Goal: Information Seeking & Learning: Learn about a topic

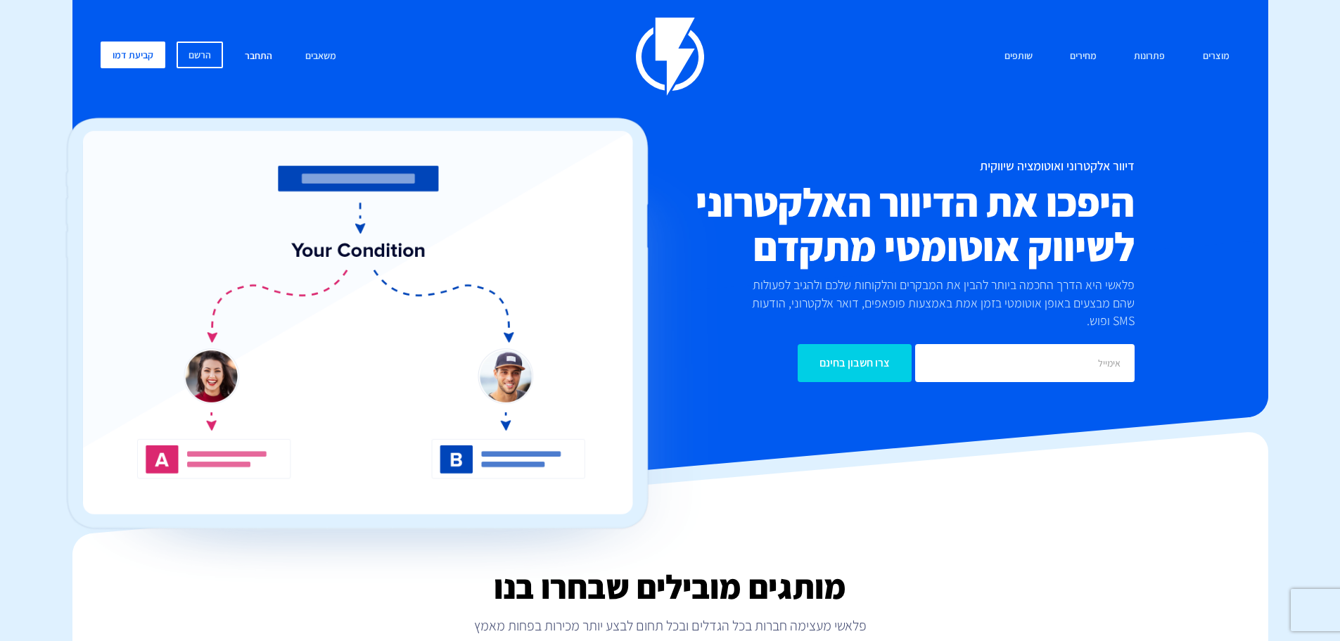
click at [265, 56] on link "התחבר" at bounding box center [258, 57] width 49 height 30
click at [1097, 58] on link "מחירים" at bounding box center [1084, 57] width 48 height 30
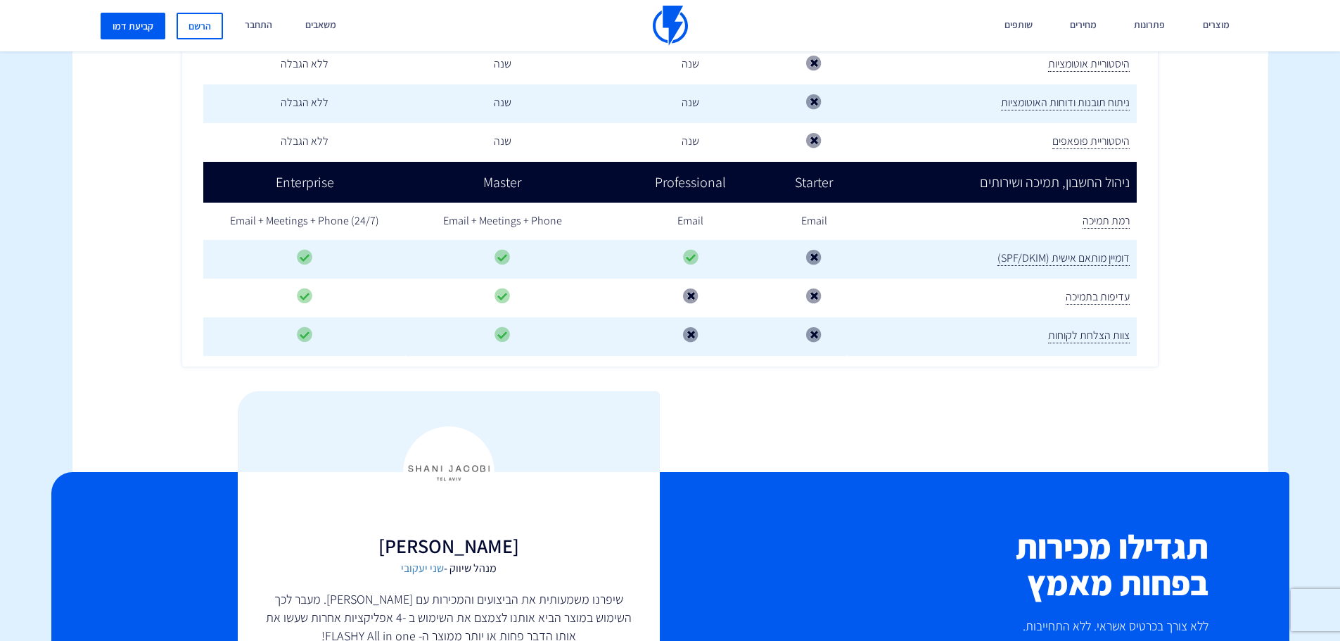
scroll to position [2533, 0]
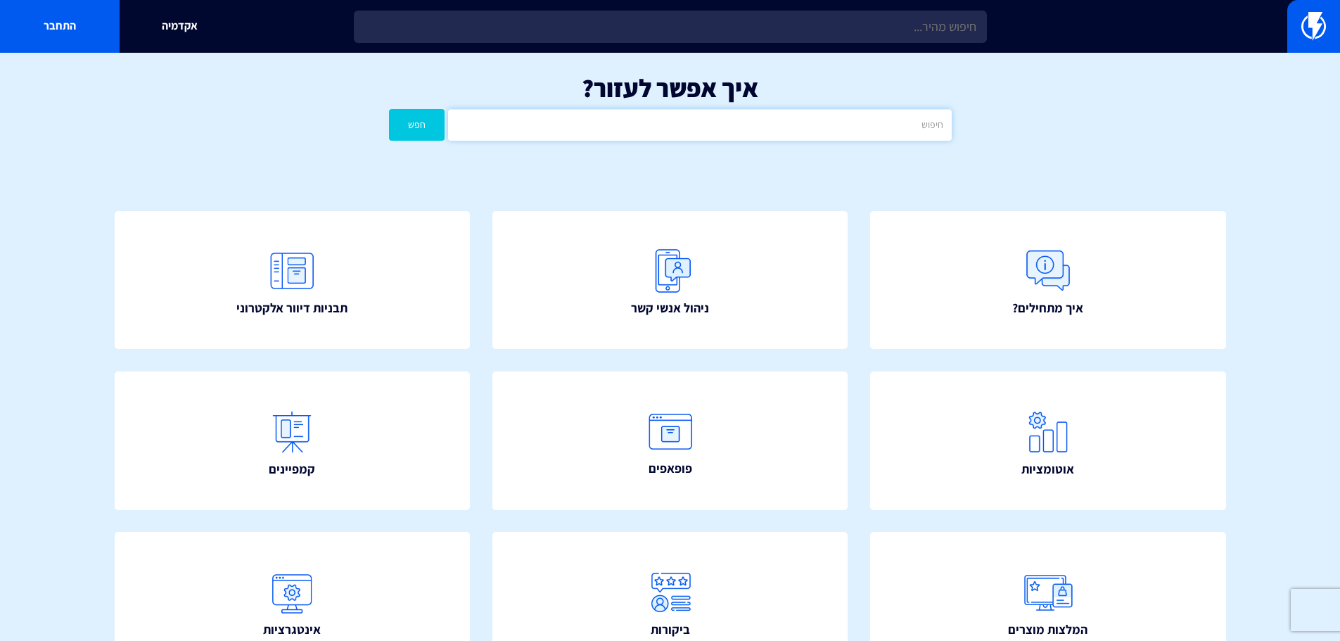
click at [730, 130] on input "text" at bounding box center [699, 125] width 503 height 32
type input "ביקורו"
click at [732, 576] on link "ביקורות" at bounding box center [669, 602] width 391 height 152
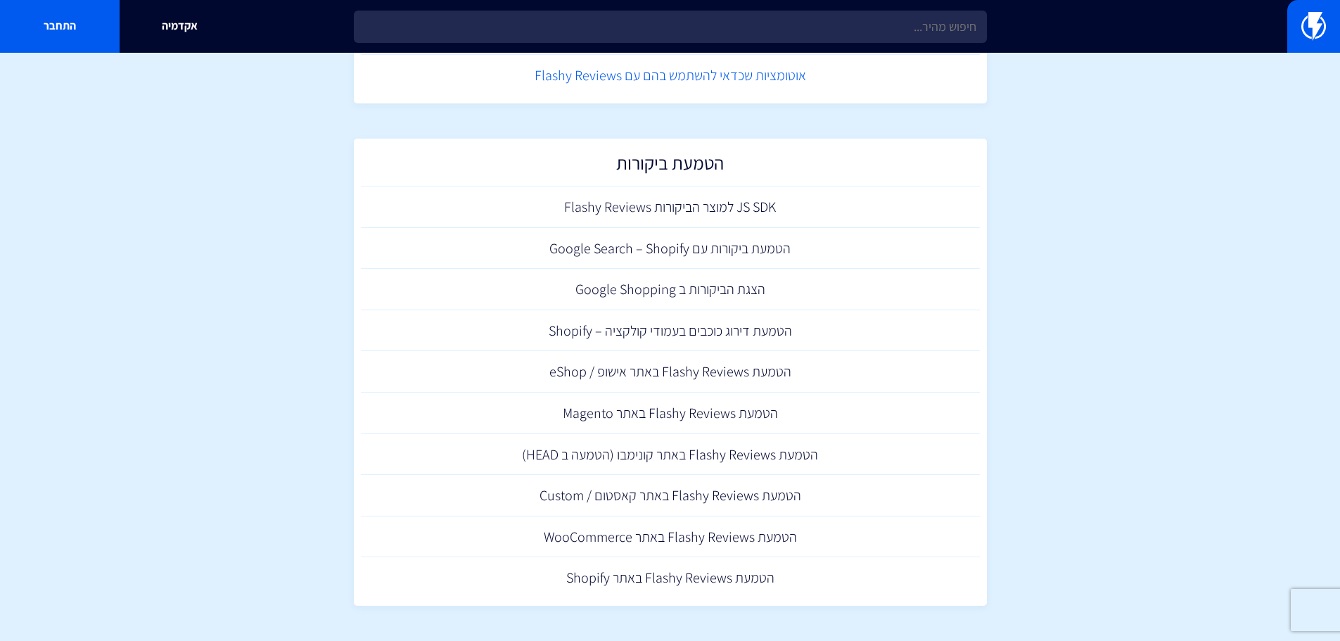
scroll to position [301, 0]
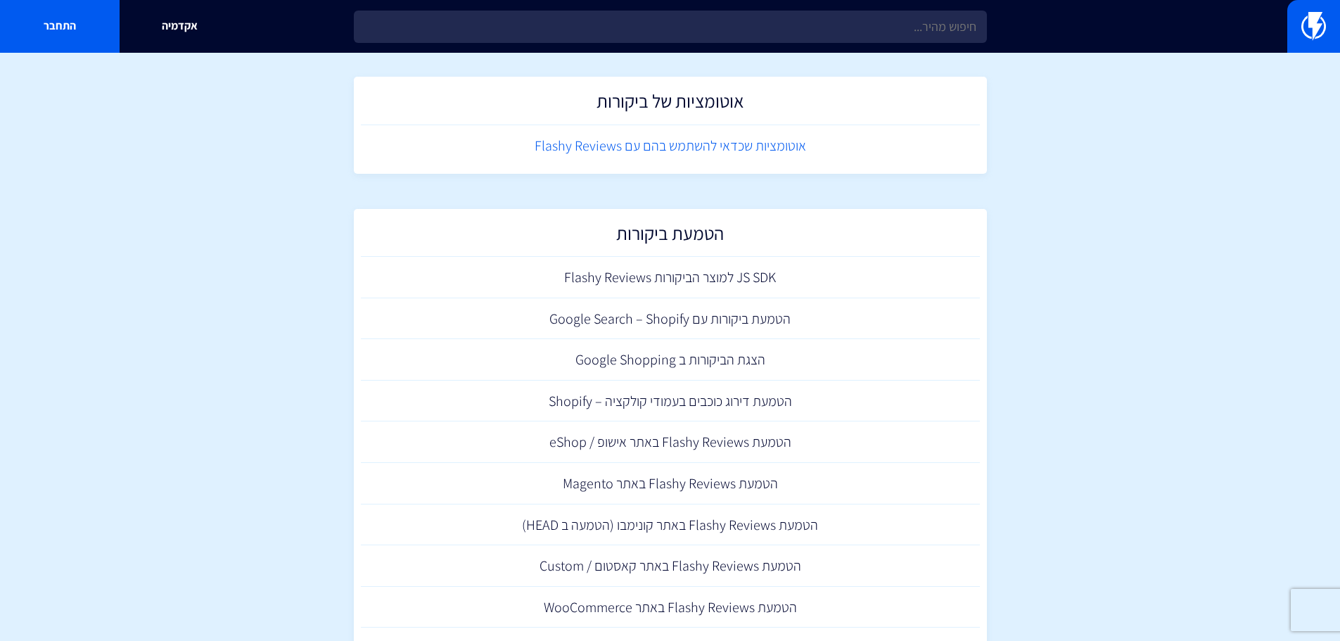
click at [678, 146] on link "אוטומציות שכדאי להשתמש בהם עם Flashy Reviews" at bounding box center [670, 146] width 619 height 42
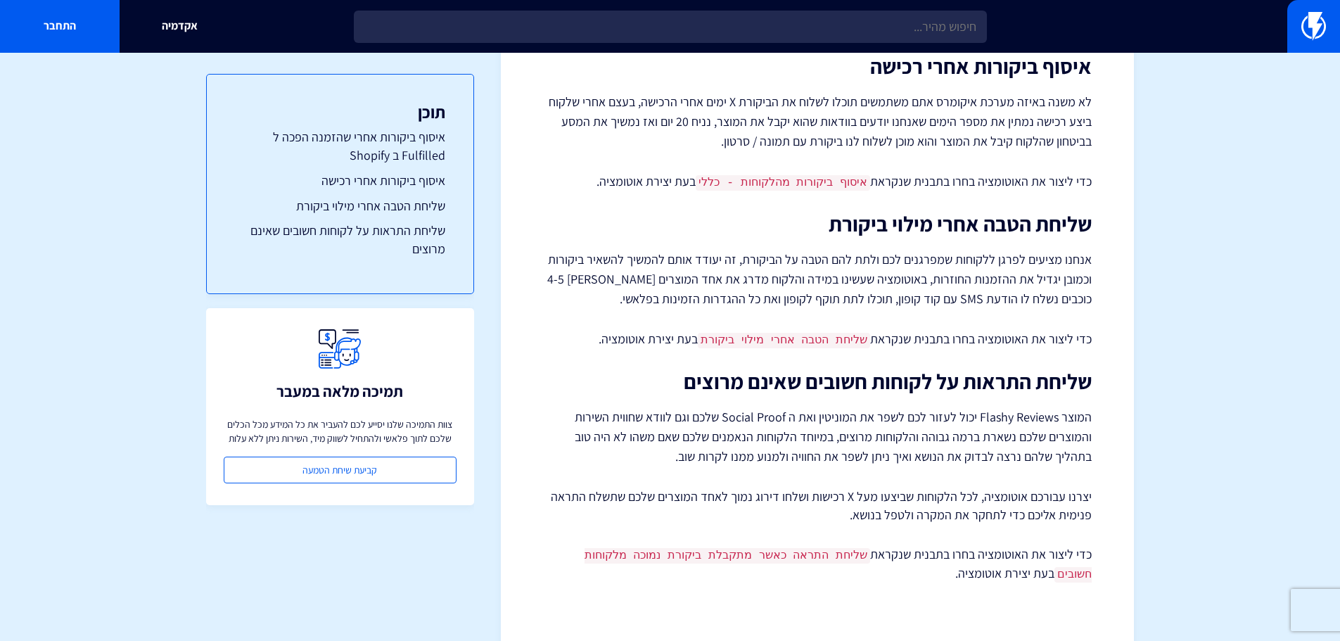
scroll to position [443, 0]
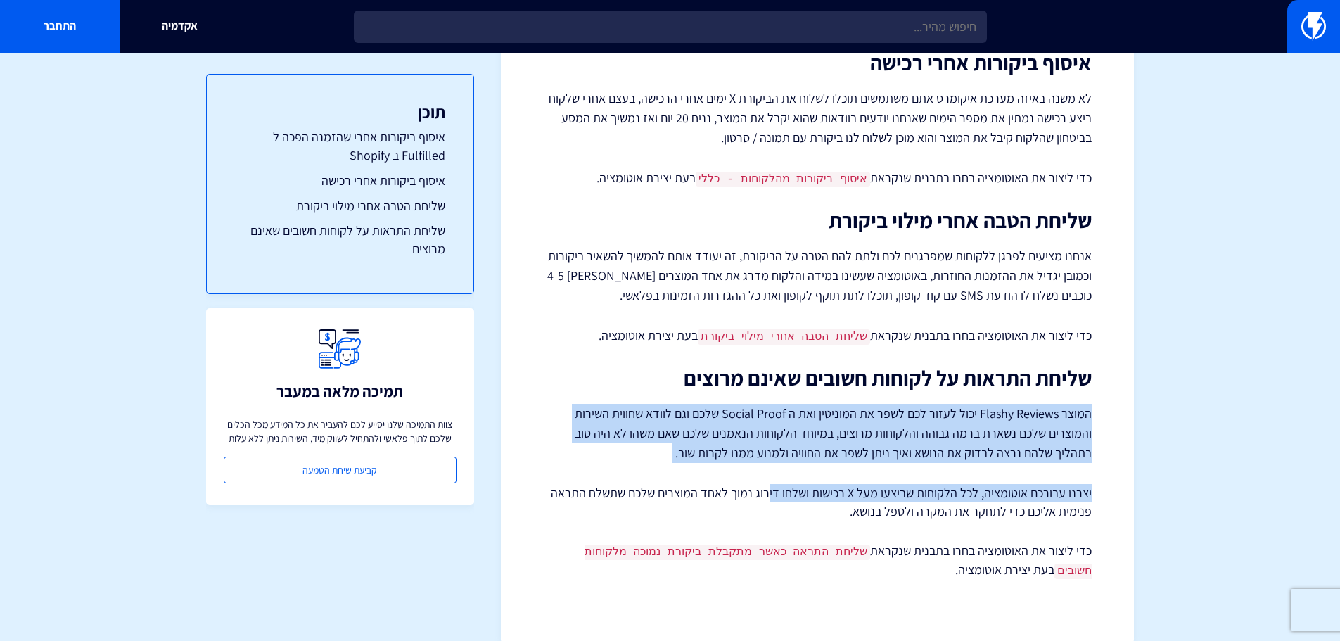
drag, startPoint x: 1091, startPoint y: 391, endPoint x: 773, endPoint y: 478, distance: 329.8
click at [773, 478] on div "אוטומציות שכדאי להשתמש [PERSON_NAME] עם Flashy Reviews אחד היתרונות של Flashy R…" at bounding box center [817, 141] width 549 height 875
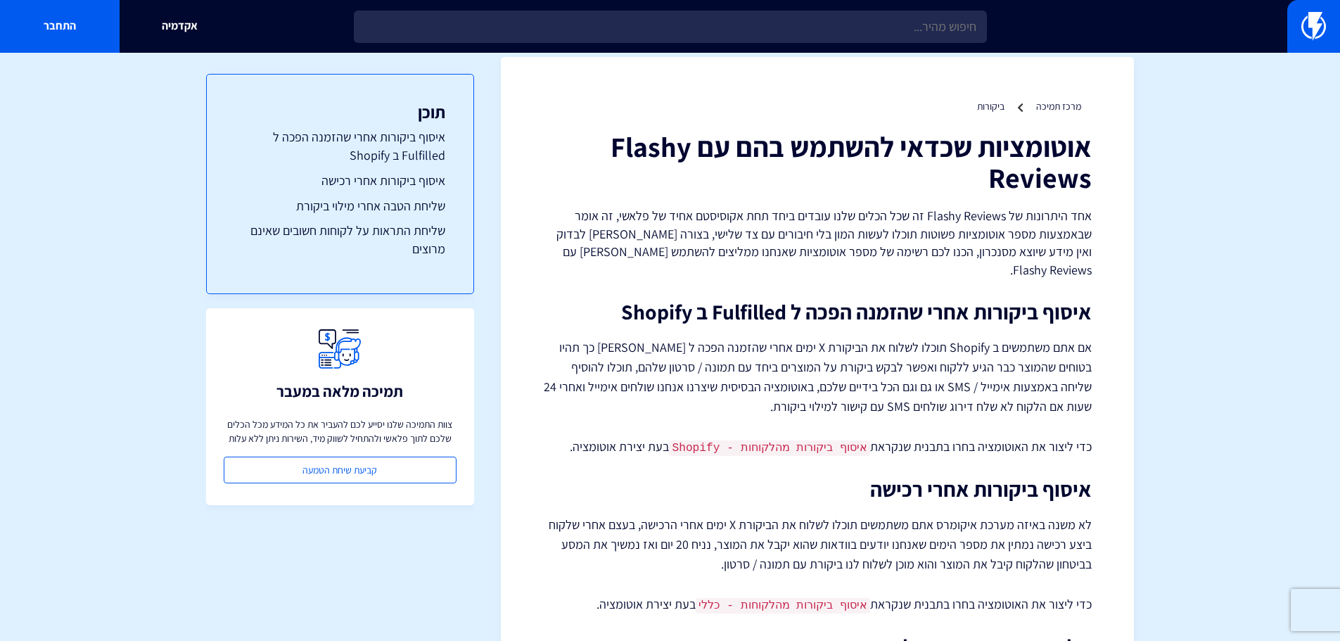
scroll to position [0, 0]
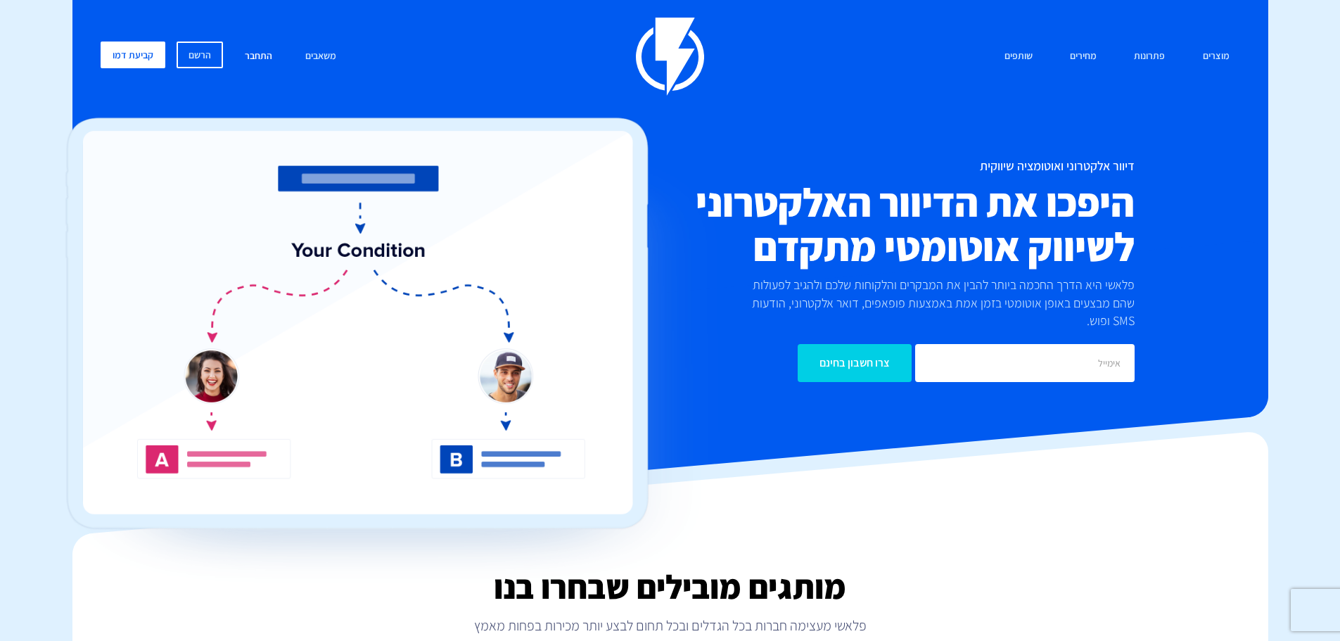
click at [259, 57] on link "התחבר" at bounding box center [258, 57] width 49 height 30
